Goal: Find specific page/section: Find specific page/section

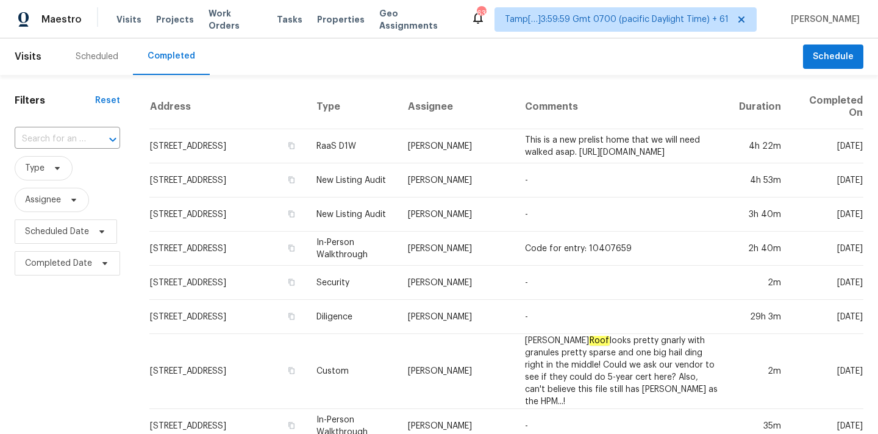
click at [48, 143] on input "text" at bounding box center [50, 139] width 71 height 19
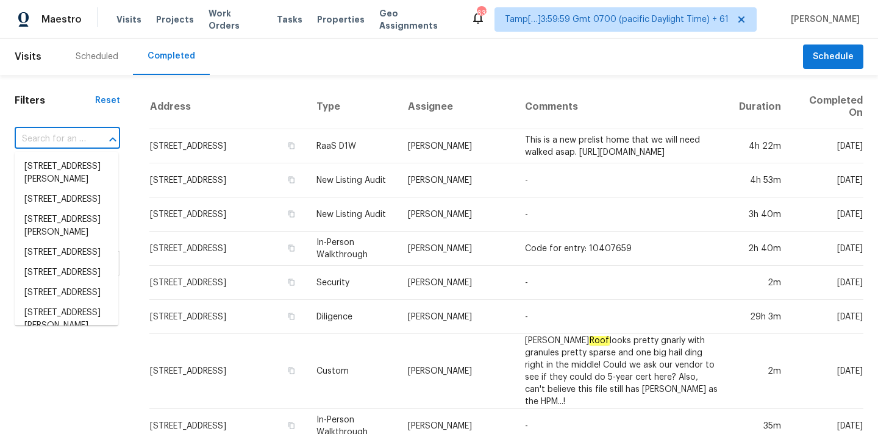
paste input "[STREET_ADDRESS]"
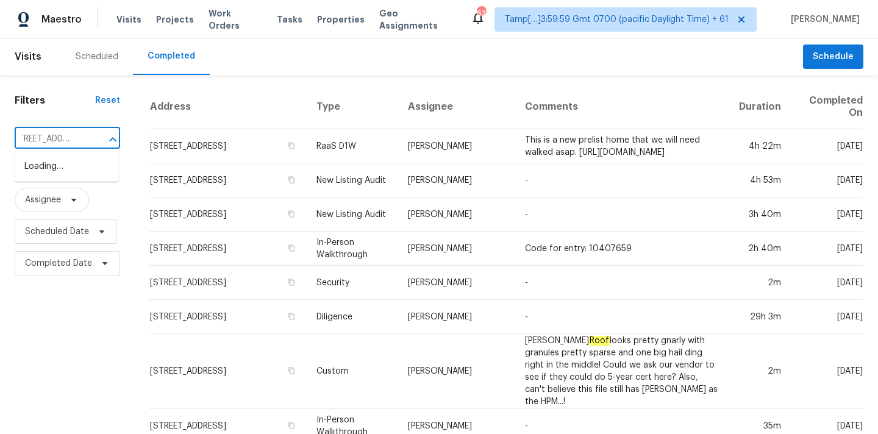
scroll to position [0, 1]
type input "[STREET_ADDRESS]"
click at [68, 197] on li "415 Parkdale Dr Apt 16B, Charleston, SC 29414" at bounding box center [67, 187] width 104 height 20
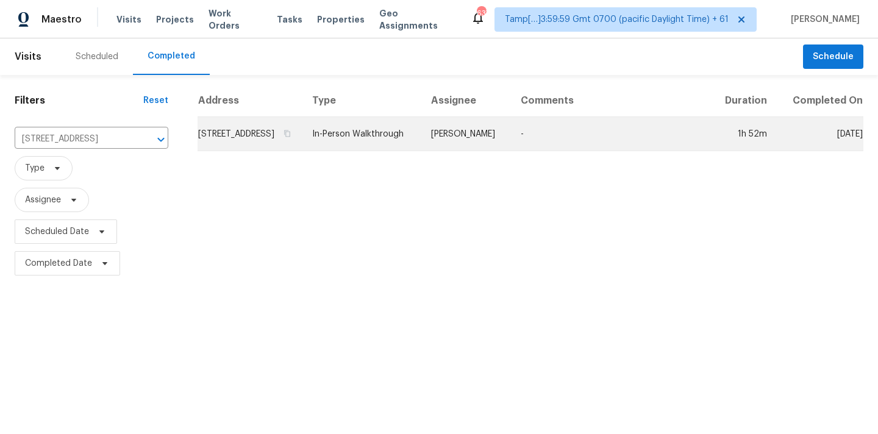
click at [485, 140] on td "Raymond Roberts" at bounding box center [466, 134] width 90 height 34
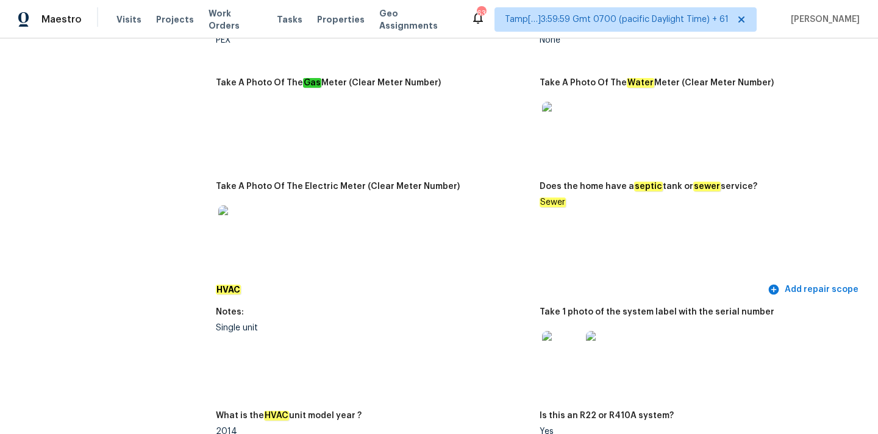
scroll to position [924, 0]
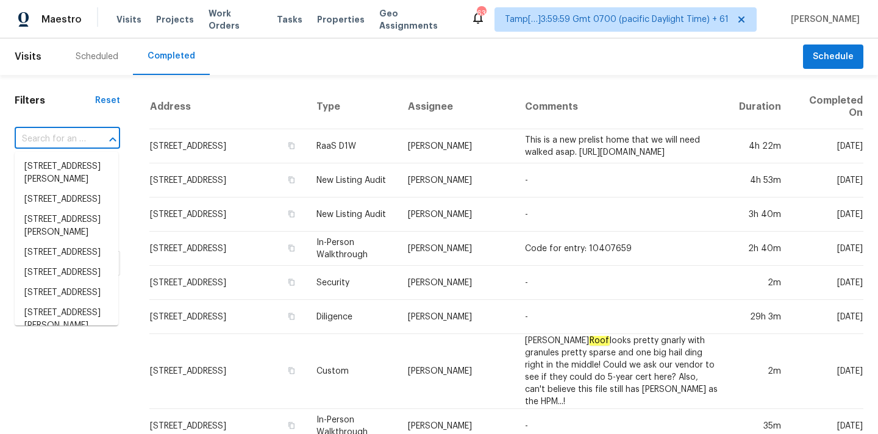
click at [40, 138] on input "text" at bounding box center [50, 139] width 71 height 19
paste input "426 Garden Grove Rd, Fort Mill, SC 29708"
type input "426 Garden Grove Rd, Fort Mill, SC 29708"
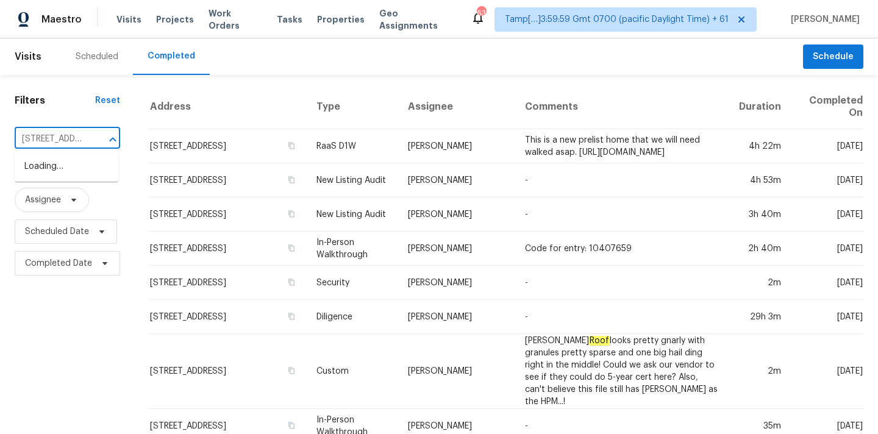
scroll to position [0, 104]
click at [62, 166] on li "426 Garden Grove Rd, Fort Mill, SC 29708" at bounding box center [67, 167] width 104 height 20
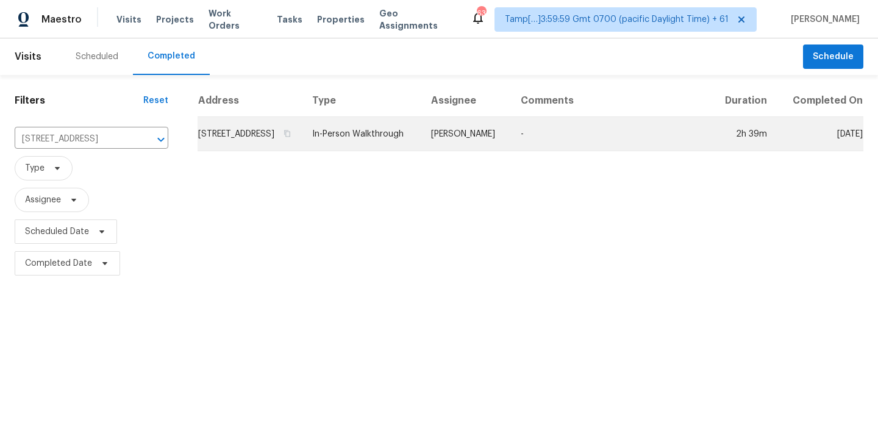
click at [421, 142] on td "In-Person Walkthrough" at bounding box center [361, 134] width 119 height 34
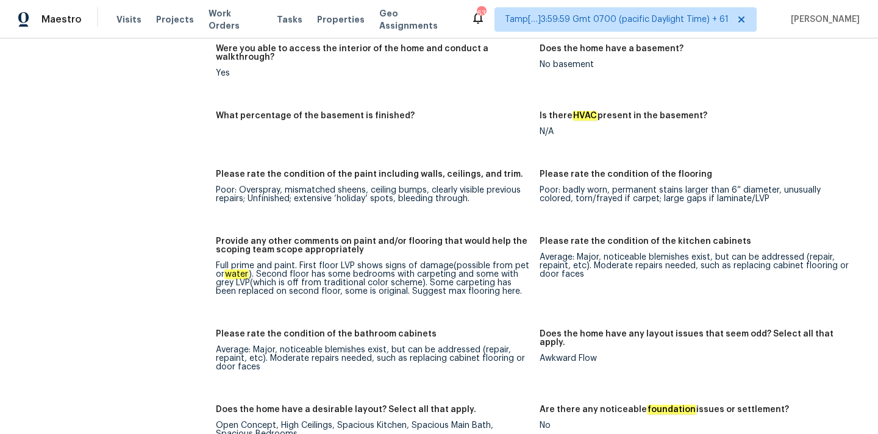
scroll to position [2279, 0]
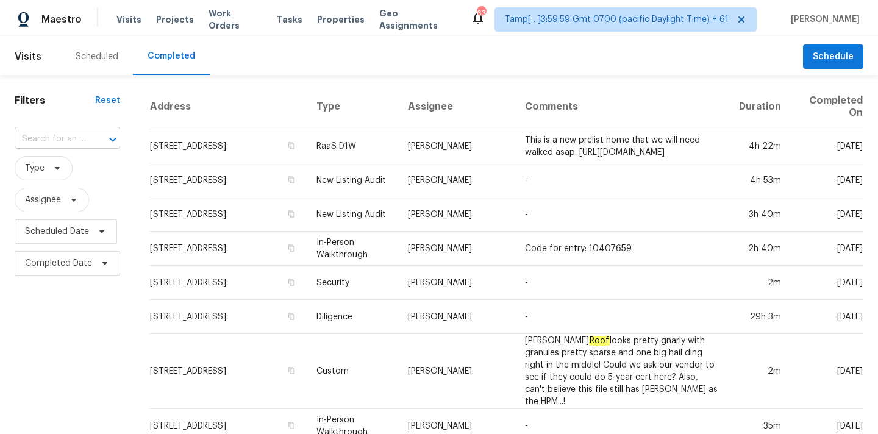
click at [62, 137] on input "text" at bounding box center [50, 139] width 71 height 19
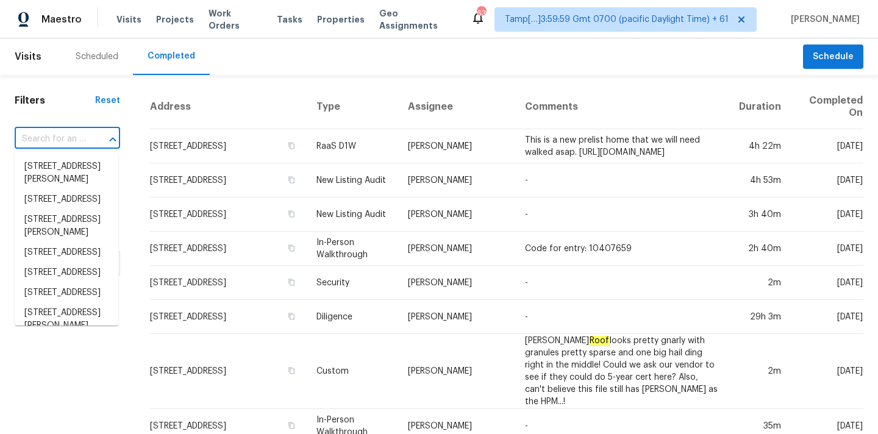
paste input "[STREET_ADDRESS][PERSON_NAME]"
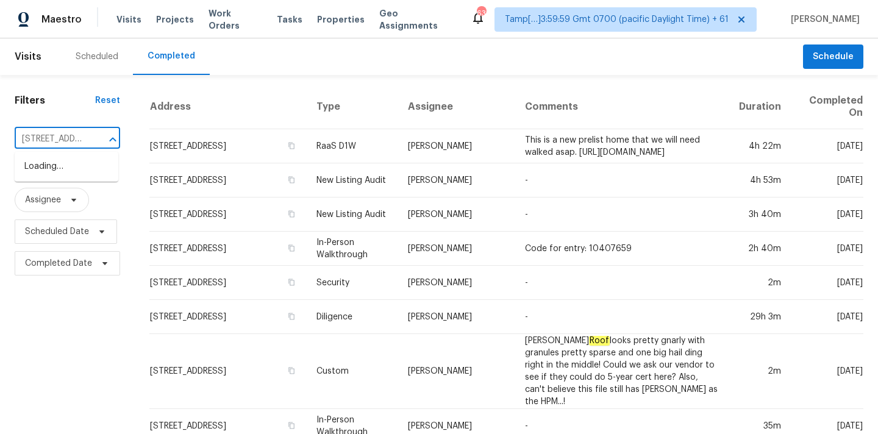
scroll to position [0, 140]
type input "17325 San [PERSON_NAME] S"
click at [62, 179] on li "[STREET_ADDRESS][PERSON_NAME]" at bounding box center [67, 173] width 104 height 33
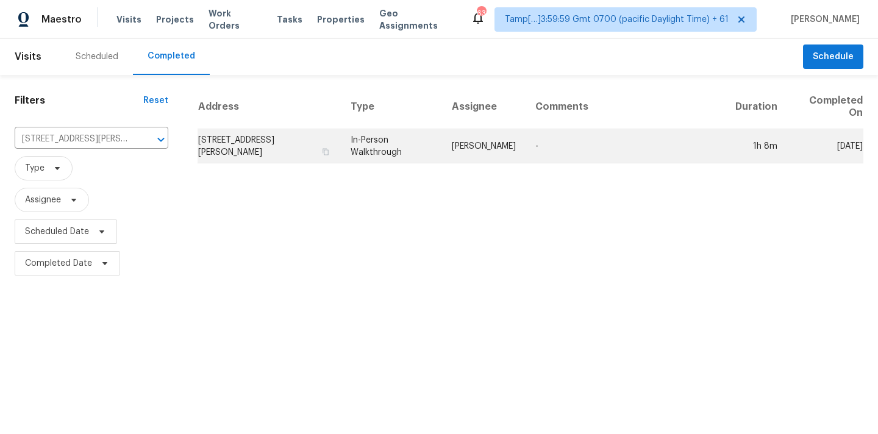
click at [399, 152] on td "In-Person Walkthrough" at bounding box center [391, 146] width 101 height 34
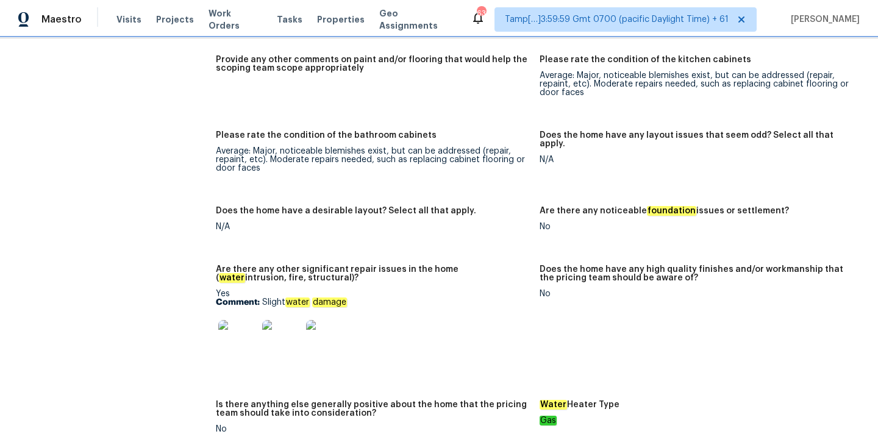
scroll to position [2090, 0]
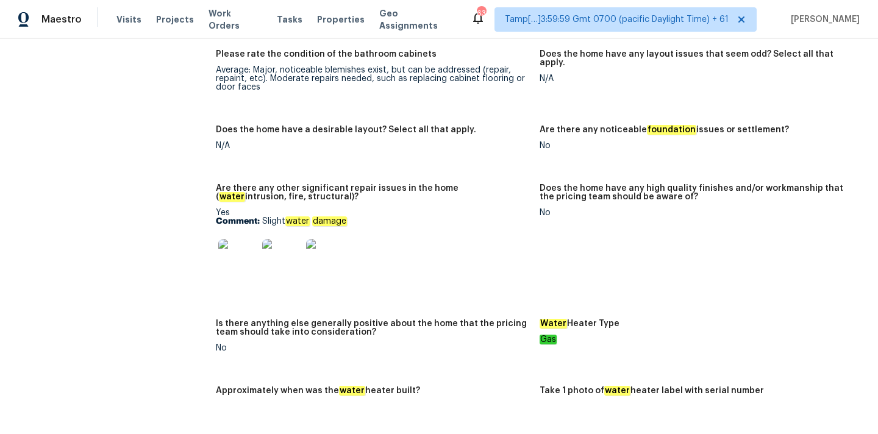
click at [241, 242] on img at bounding box center [237, 258] width 39 height 39
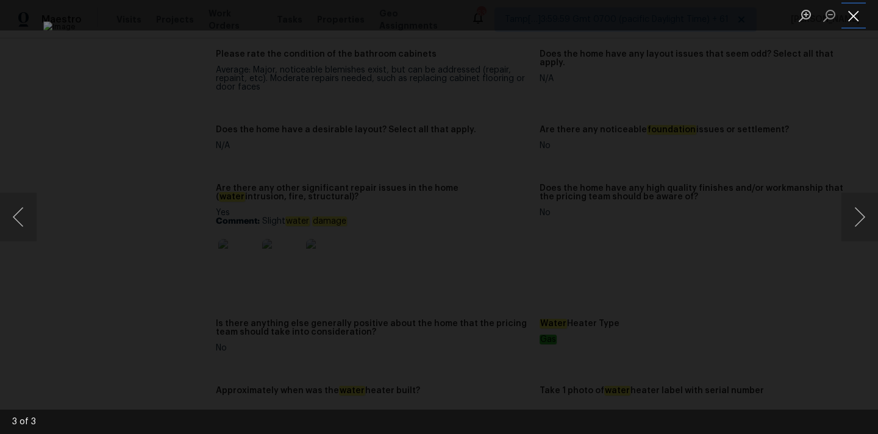
click at [858, 16] on button "Close lightbox" at bounding box center [853, 15] width 24 height 21
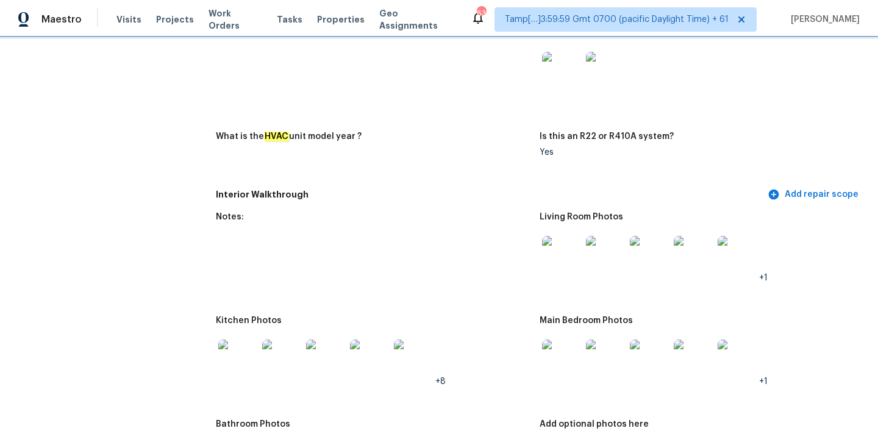
scroll to position [1334, 0]
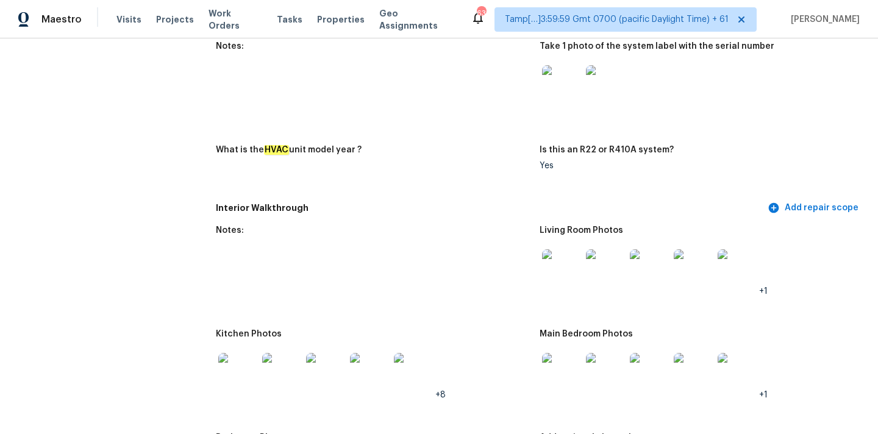
click at [550, 249] on img at bounding box center [561, 268] width 39 height 39
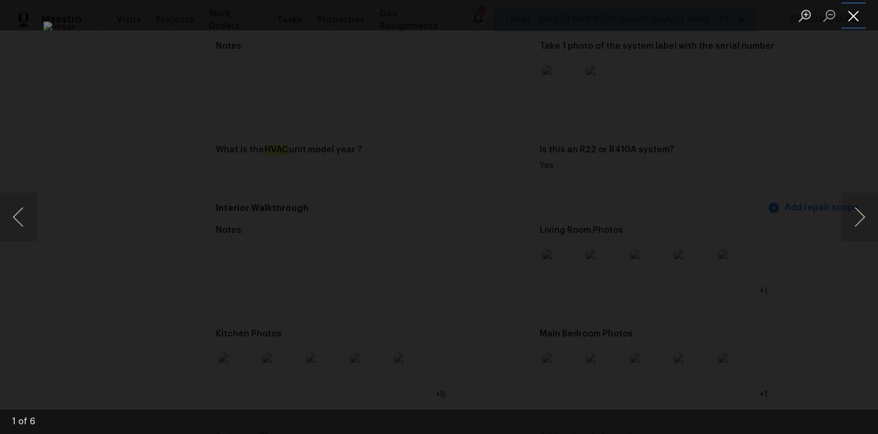
click at [856, 14] on button "Close lightbox" at bounding box center [853, 15] width 24 height 21
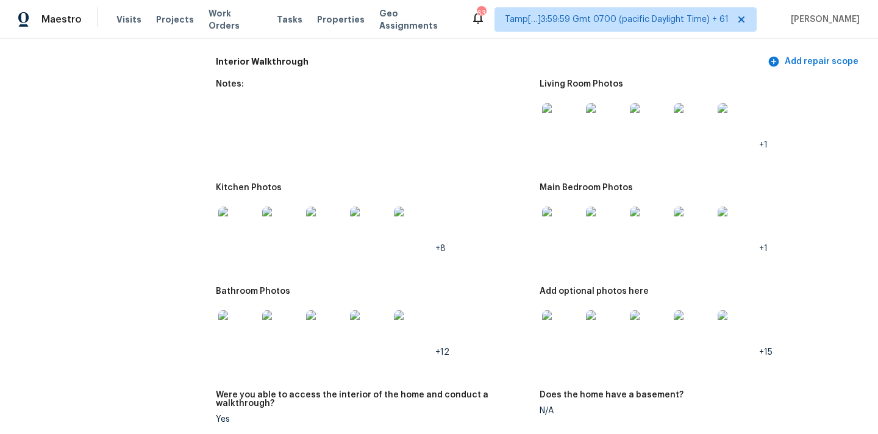
scroll to position [1521, 0]
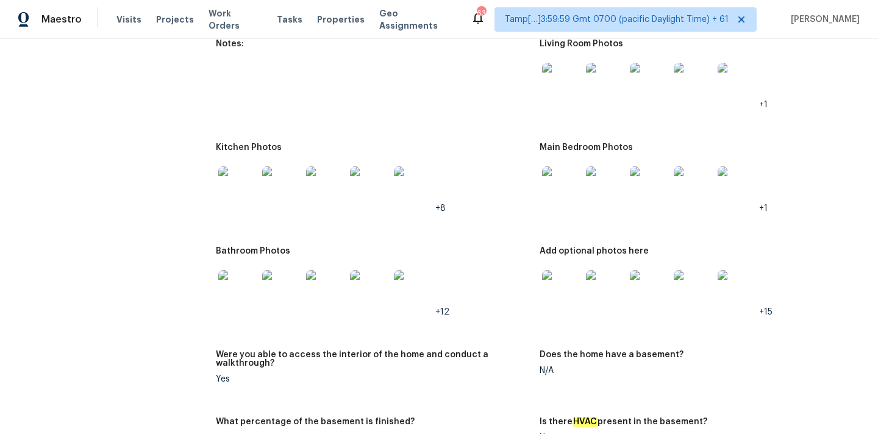
click at [559, 185] on img at bounding box center [561, 185] width 39 height 39
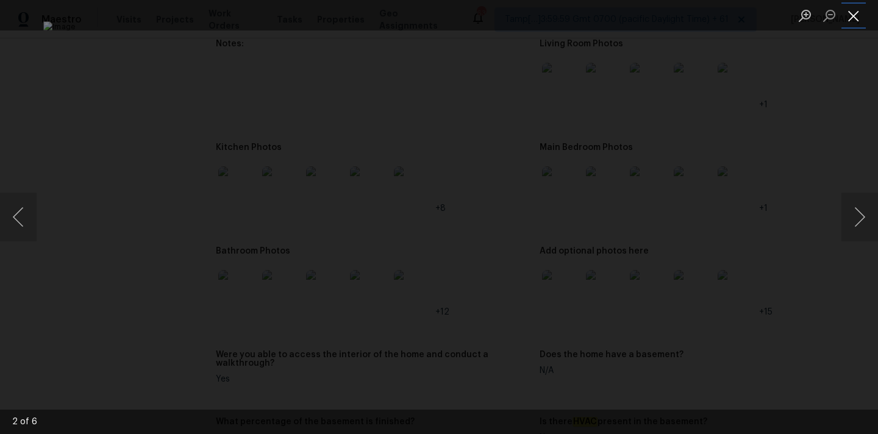
click at [853, 19] on button "Close lightbox" at bounding box center [853, 15] width 24 height 21
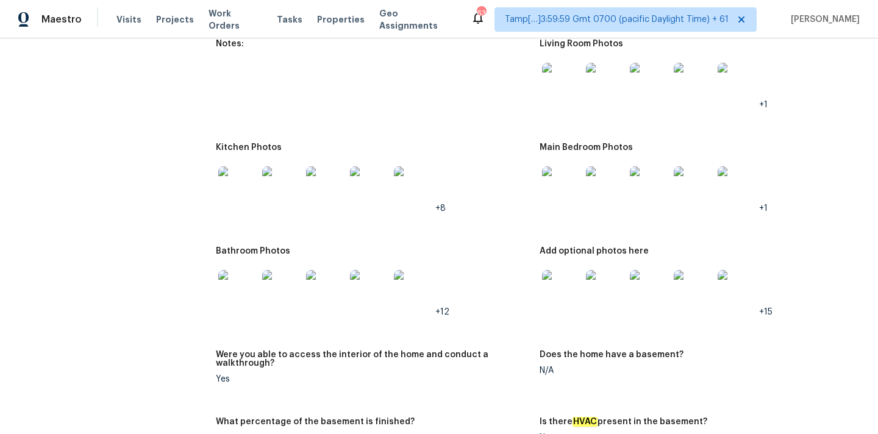
click at [547, 277] on img at bounding box center [561, 289] width 39 height 39
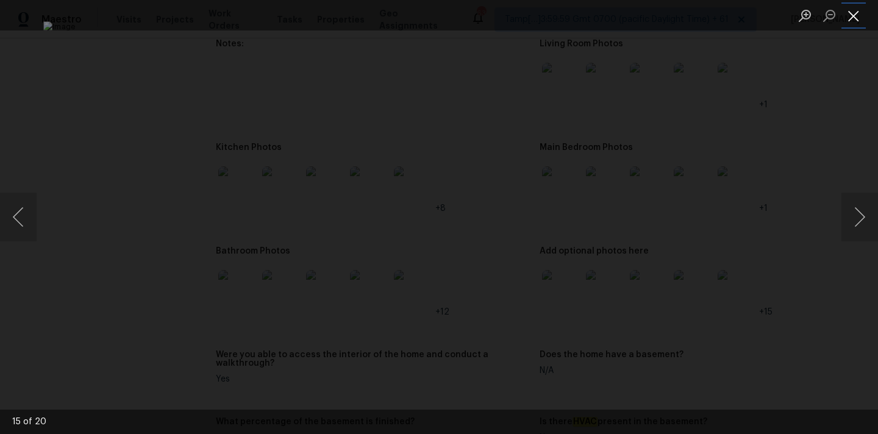
click at [854, 16] on button "Close lightbox" at bounding box center [853, 15] width 24 height 21
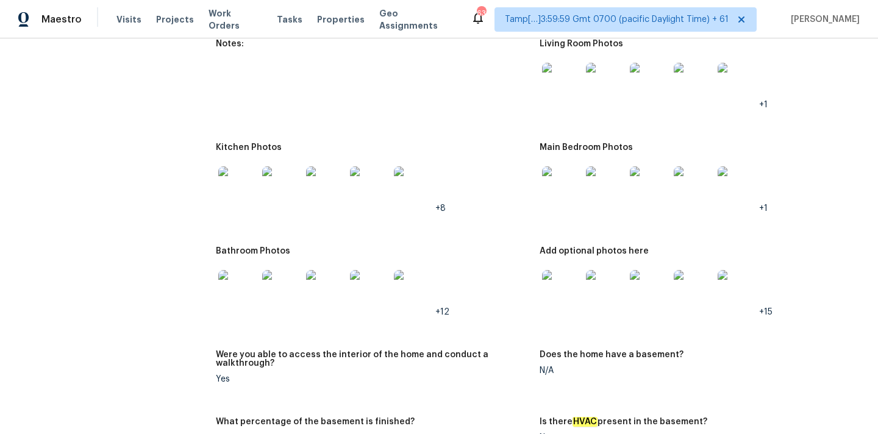
click at [240, 274] on img at bounding box center [237, 289] width 39 height 39
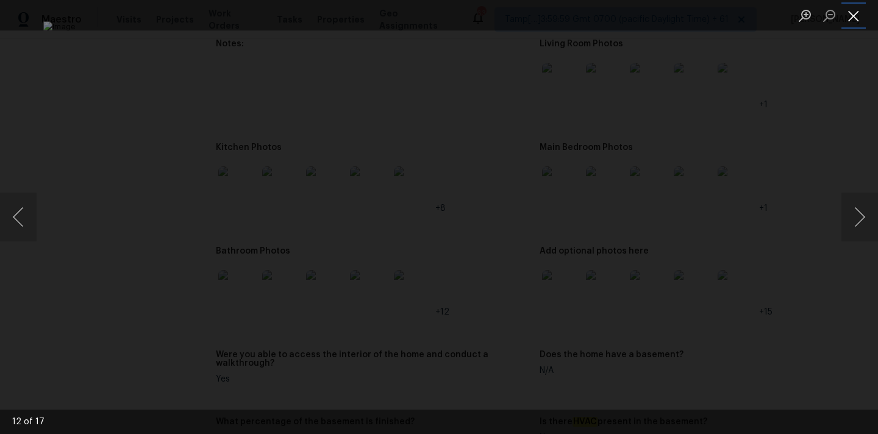
click at [853, 10] on button "Close lightbox" at bounding box center [853, 15] width 24 height 21
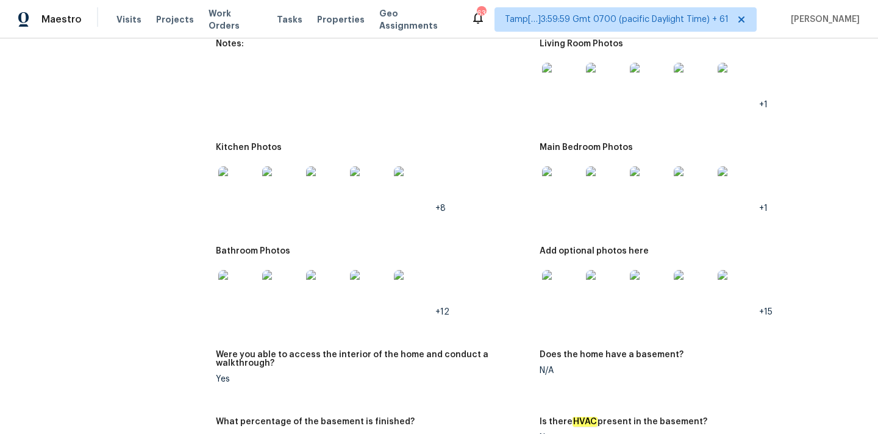
click at [232, 177] on img at bounding box center [237, 185] width 39 height 39
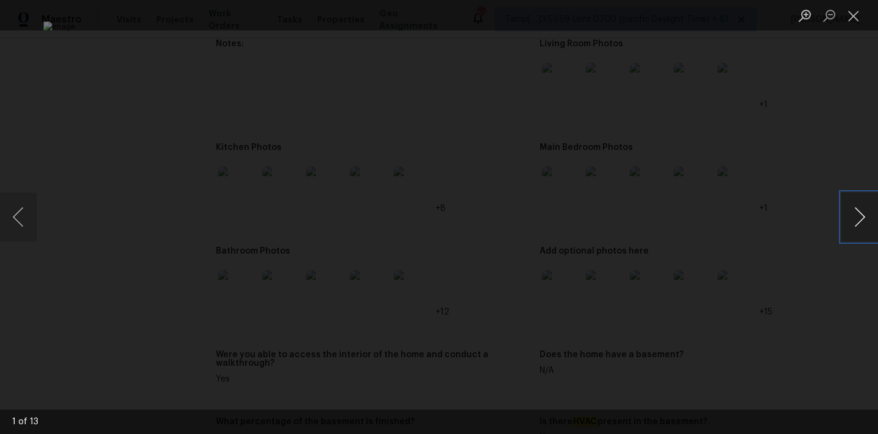
click at [862, 216] on button "Next image" at bounding box center [859, 217] width 37 height 49
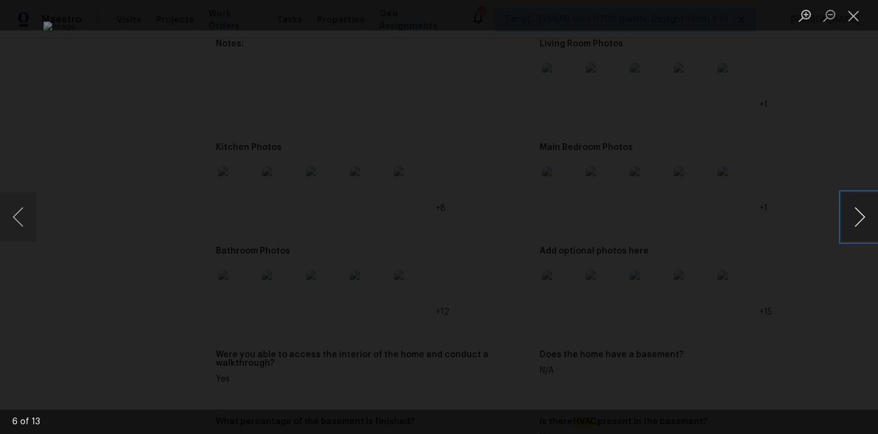
click at [854, 213] on button "Next image" at bounding box center [859, 217] width 37 height 49
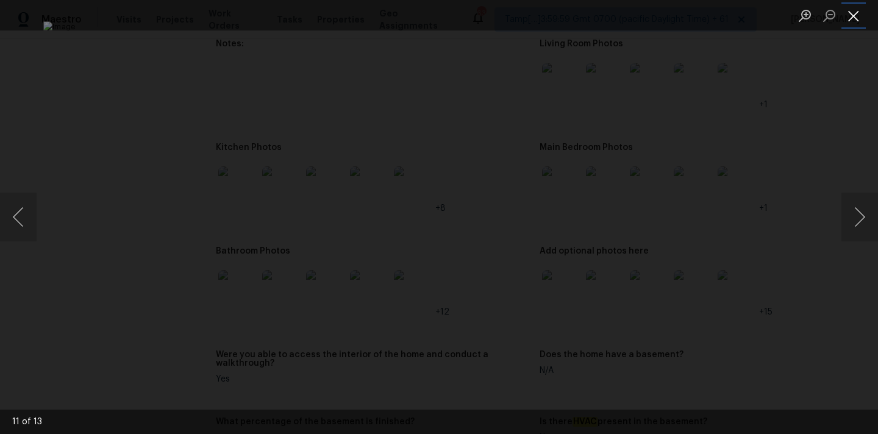
click at [855, 16] on button "Close lightbox" at bounding box center [853, 15] width 24 height 21
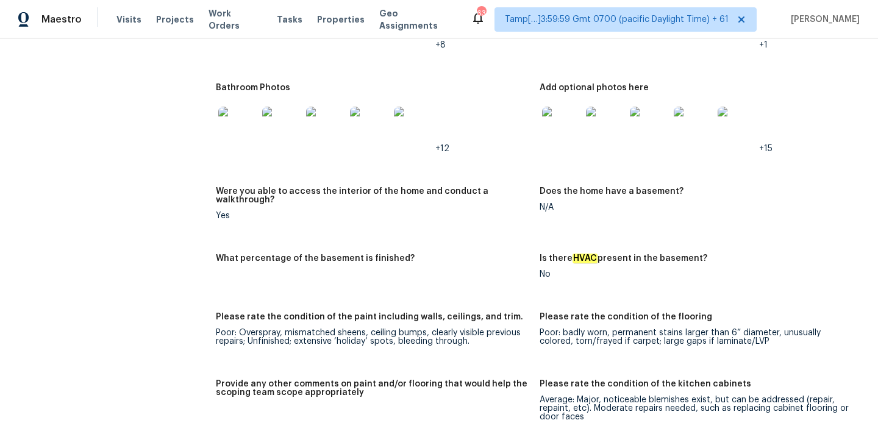
scroll to position [1594, 0]
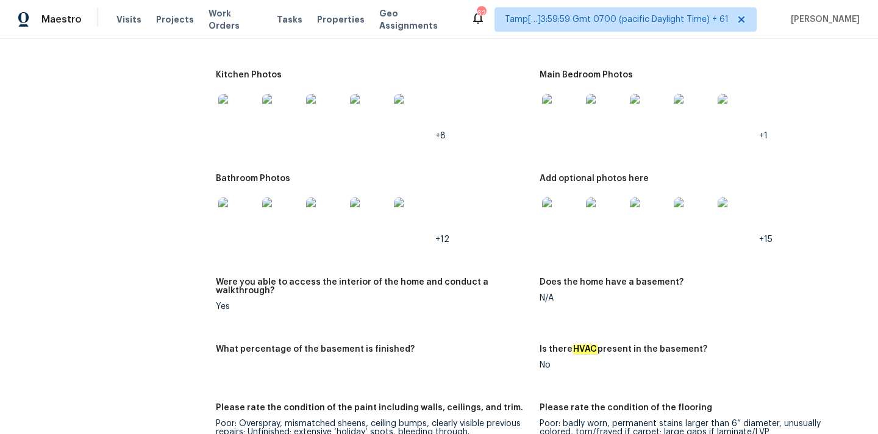
click at [743, 207] on img at bounding box center [737, 217] width 39 height 39
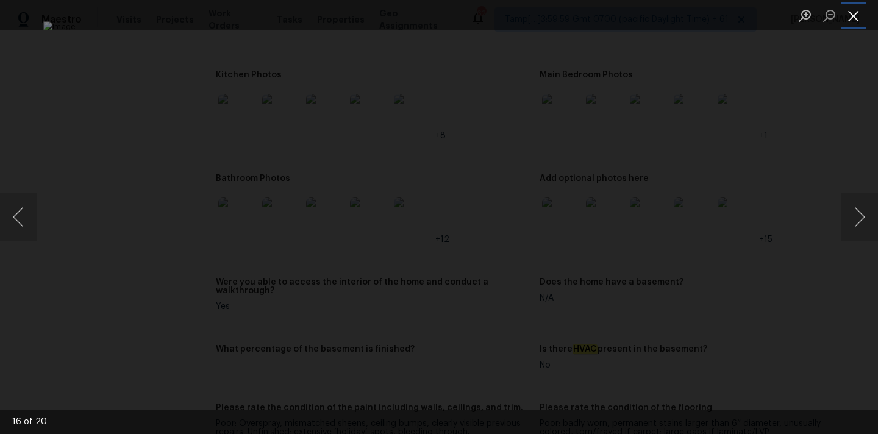
click at [853, 13] on button "Close lightbox" at bounding box center [853, 15] width 24 height 21
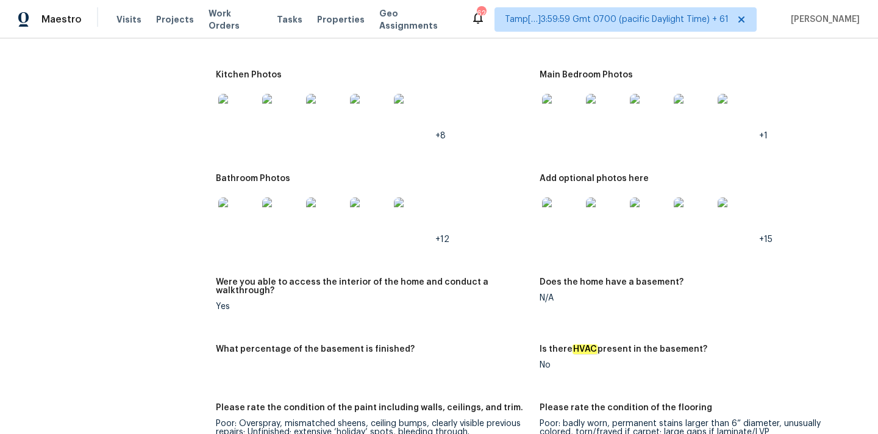
click at [735, 108] on img at bounding box center [737, 113] width 39 height 39
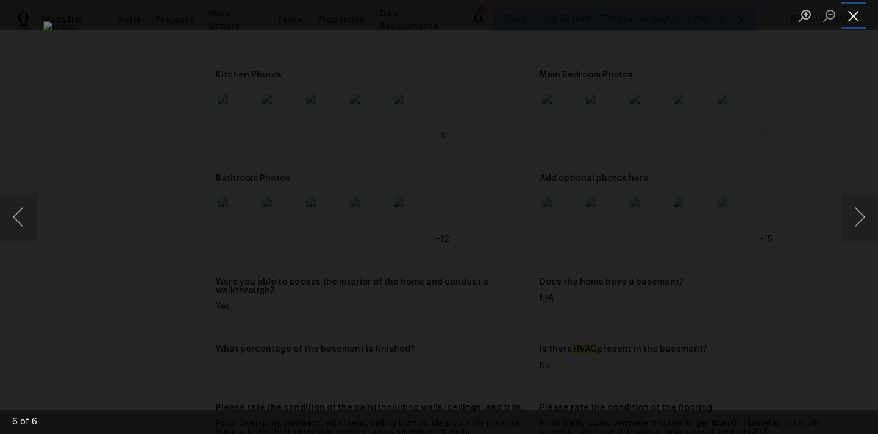
click at [853, 12] on button "Close lightbox" at bounding box center [853, 15] width 24 height 21
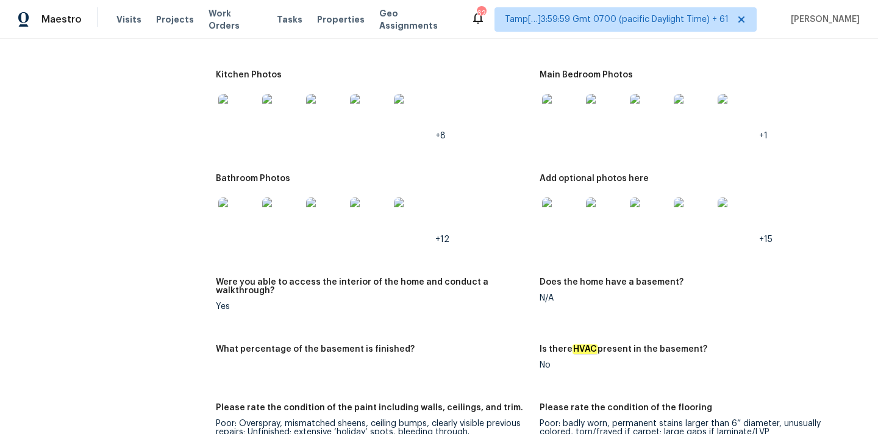
click at [240, 113] on img at bounding box center [237, 113] width 39 height 39
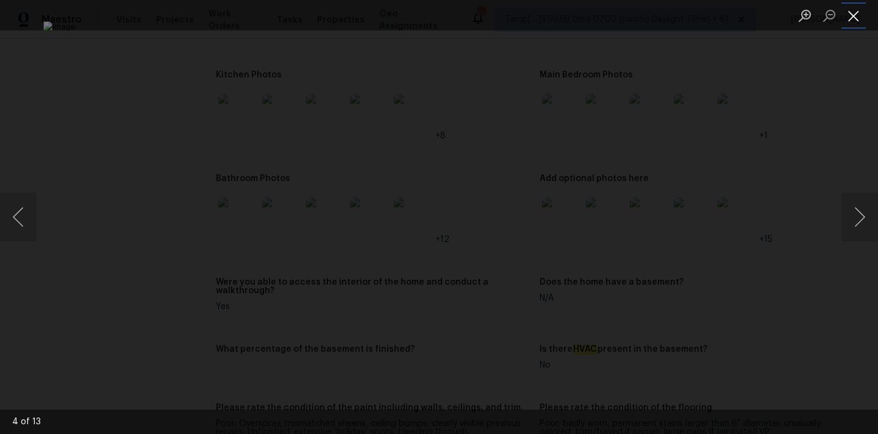
click at [852, 10] on button "Close lightbox" at bounding box center [853, 15] width 24 height 21
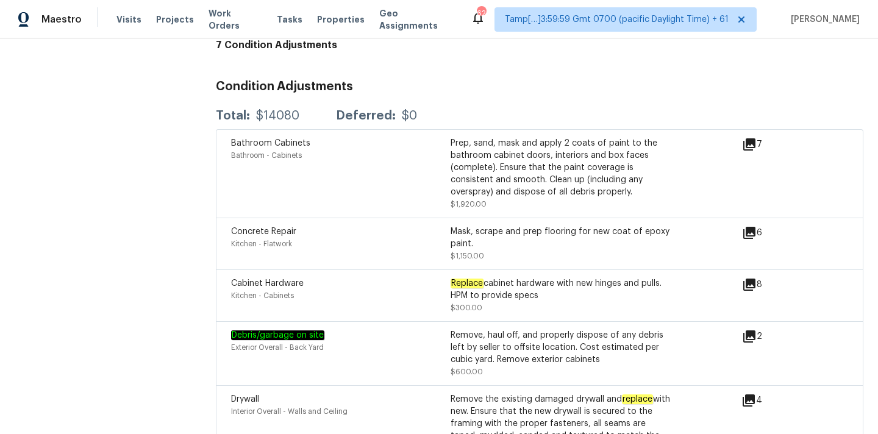
scroll to position [3275, 0]
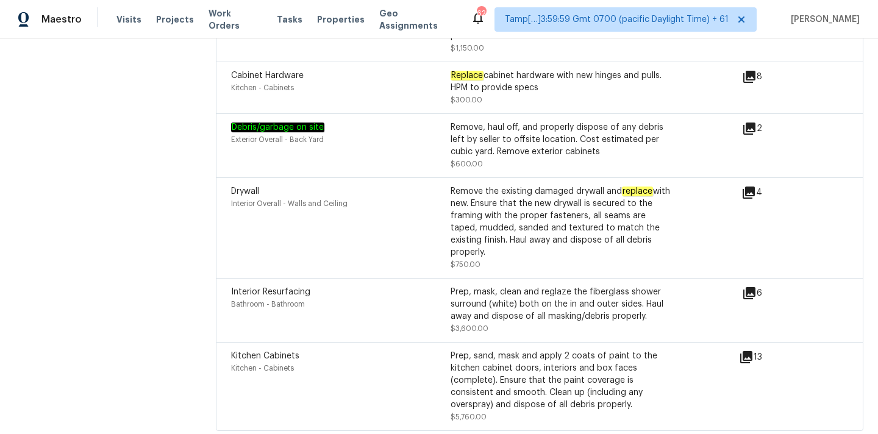
click at [748, 350] on icon at bounding box center [746, 357] width 15 height 15
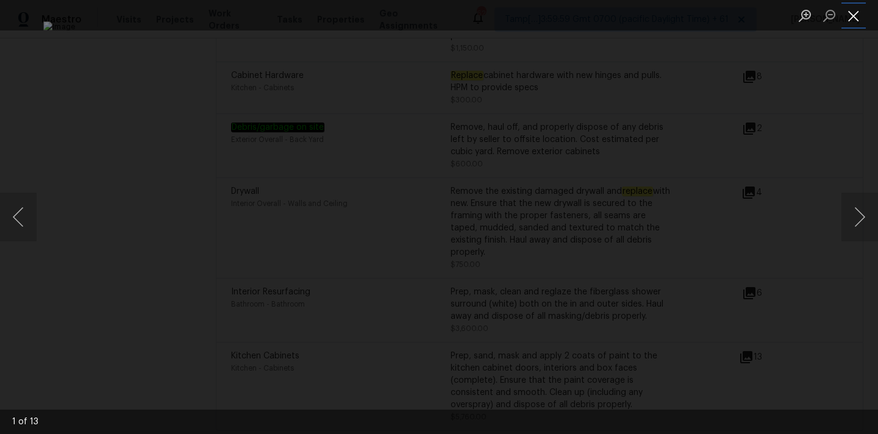
click at [850, 8] on button "Close lightbox" at bounding box center [853, 15] width 24 height 21
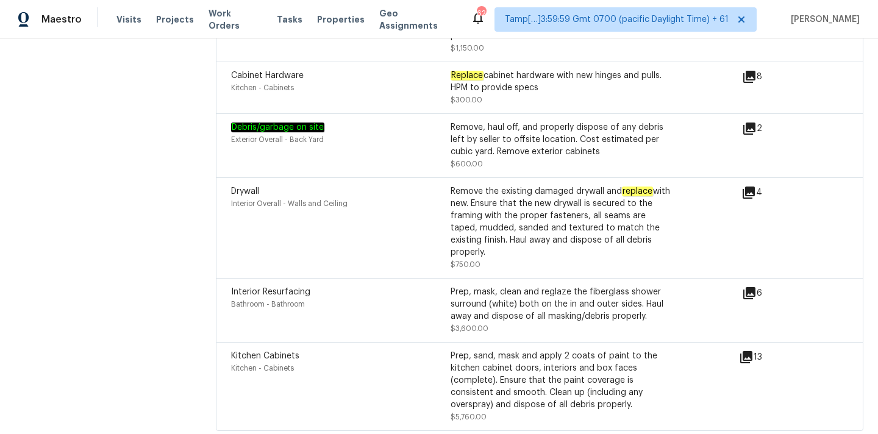
click at [758, 286] on div "6" at bounding box center [771, 293] width 59 height 15
click at [749, 287] on icon at bounding box center [749, 293] width 12 height 12
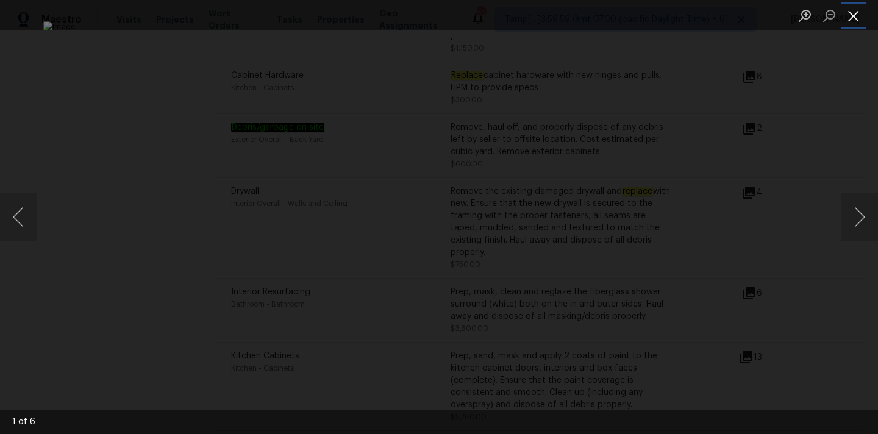
click at [852, 16] on button "Close lightbox" at bounding box center [853, 15] width 24 height 21
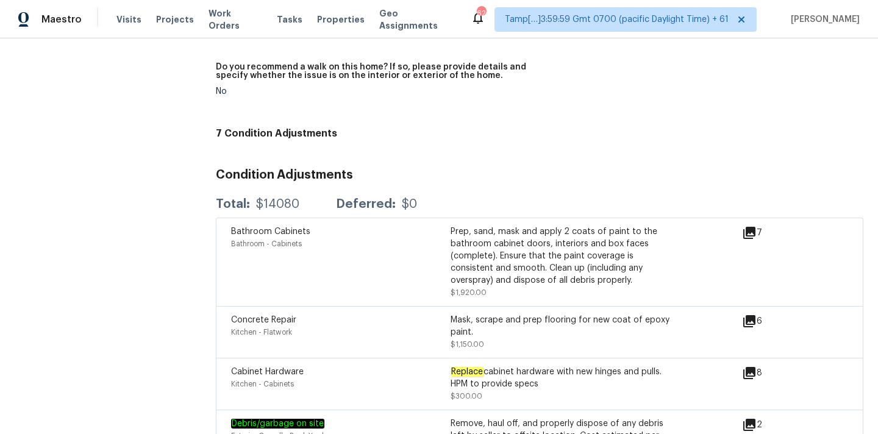
scroll to position [2974, 0]
